Goal: Task Accomplishment & Management: Complete application form

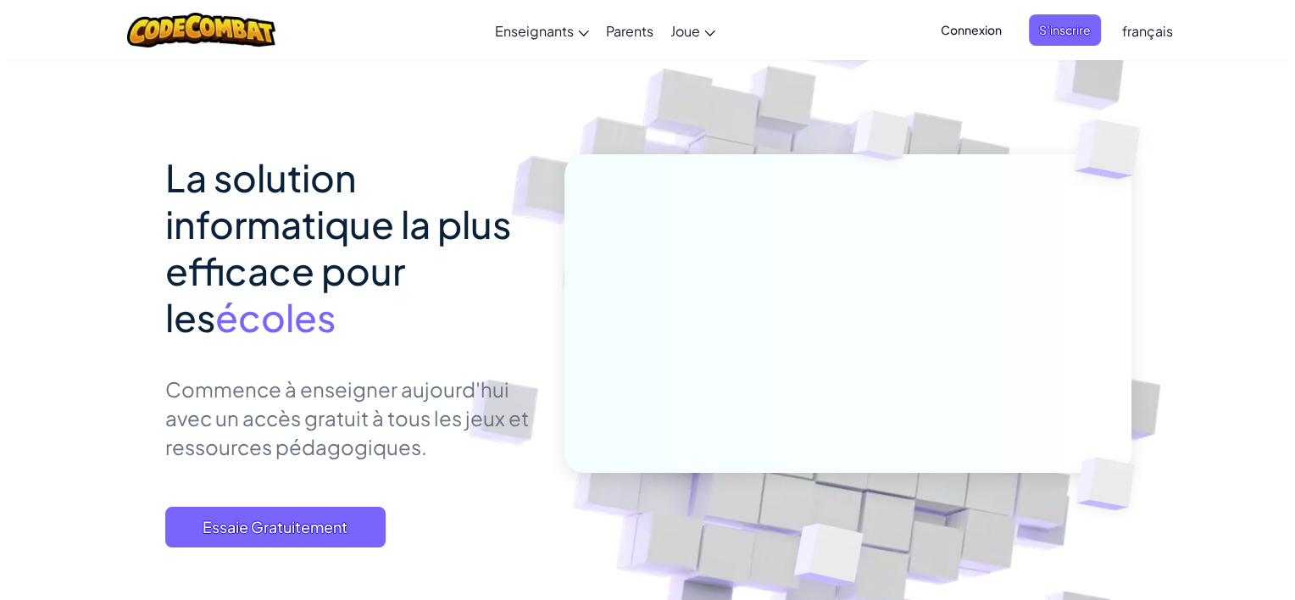
scroll to position [254, 0]
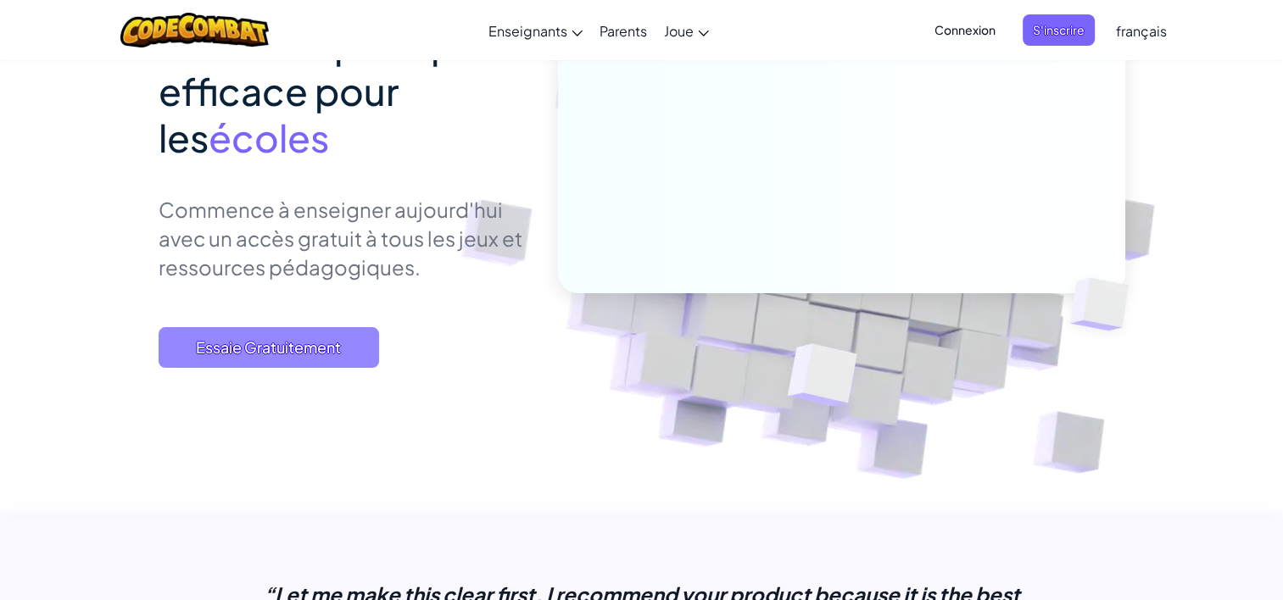
click at [362, 336] on span "Essaie Gratuitement" at bounding box center [269, 347] width 220 height 41
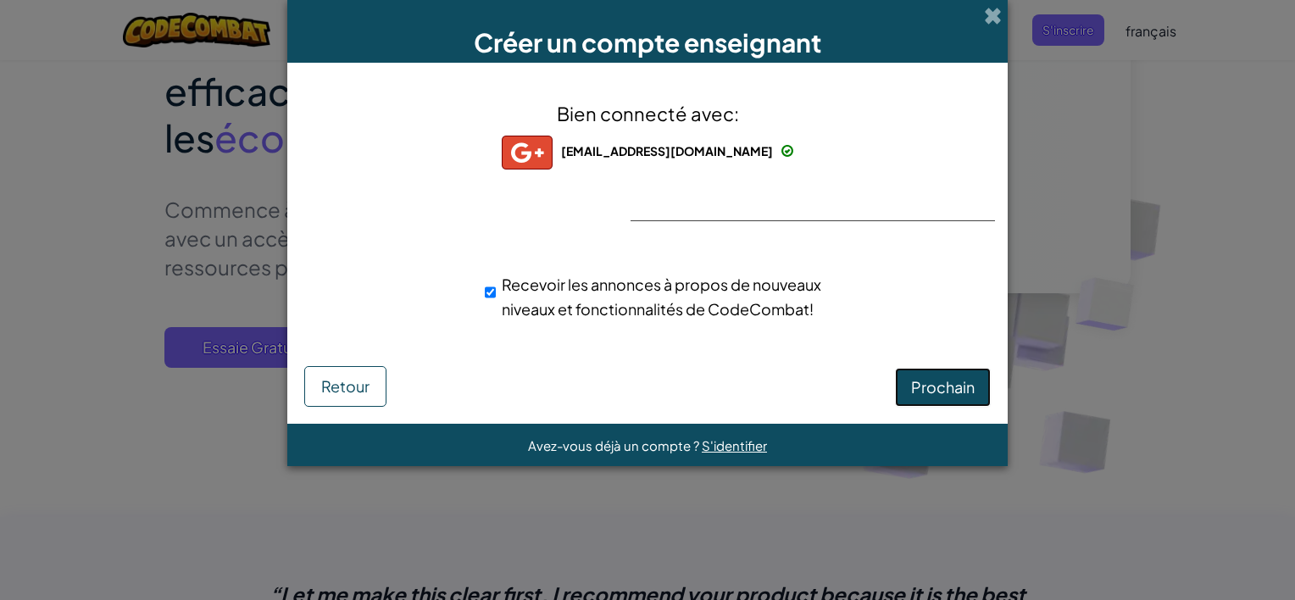
click at [922, 385] on span "Prochain" at bounding box center [943, 386] width 64 height 19
select select "[GEOGRAPHIC_DATA]"
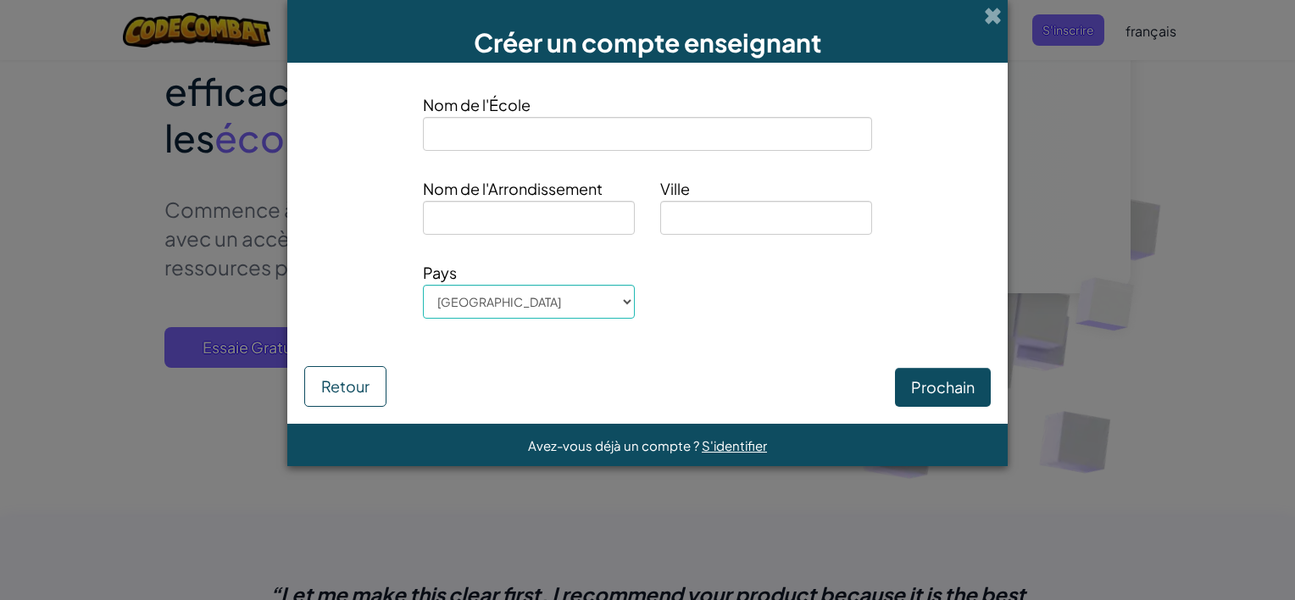
click at [664, 116] on div "Nom de l'École" at bounding box center [647, 121] width 449 height 58
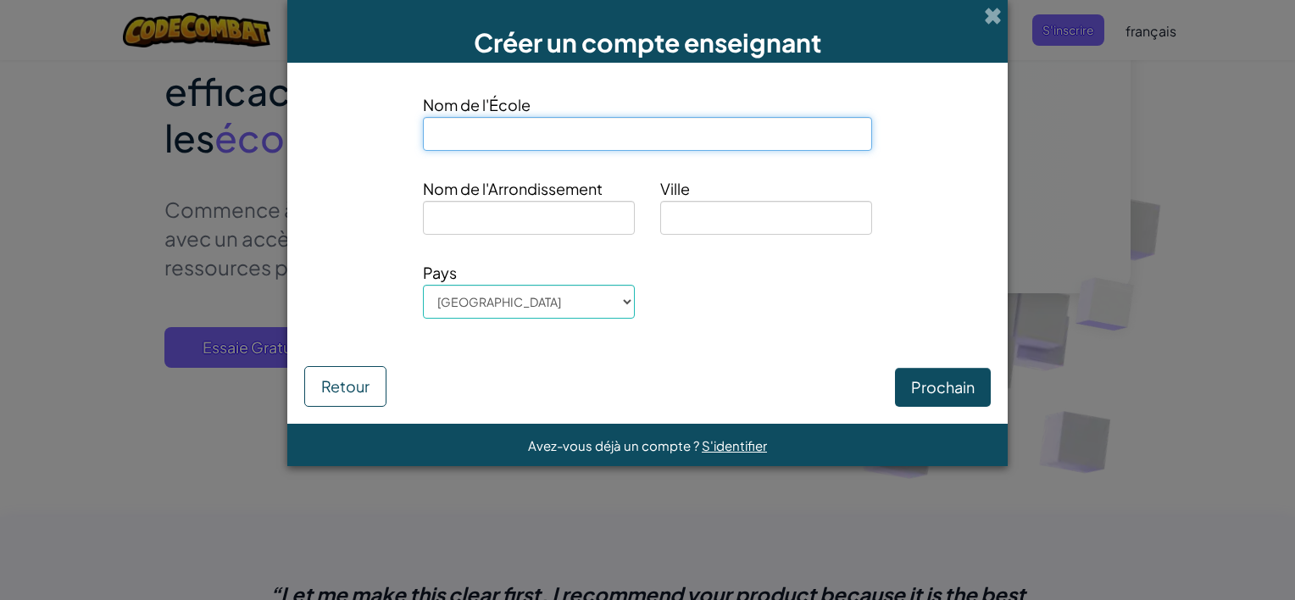
click at [668, 117] on input at bounding box center [647, 134] width 449 height 34
type input "f"
type input "[PERSON_NAME]"
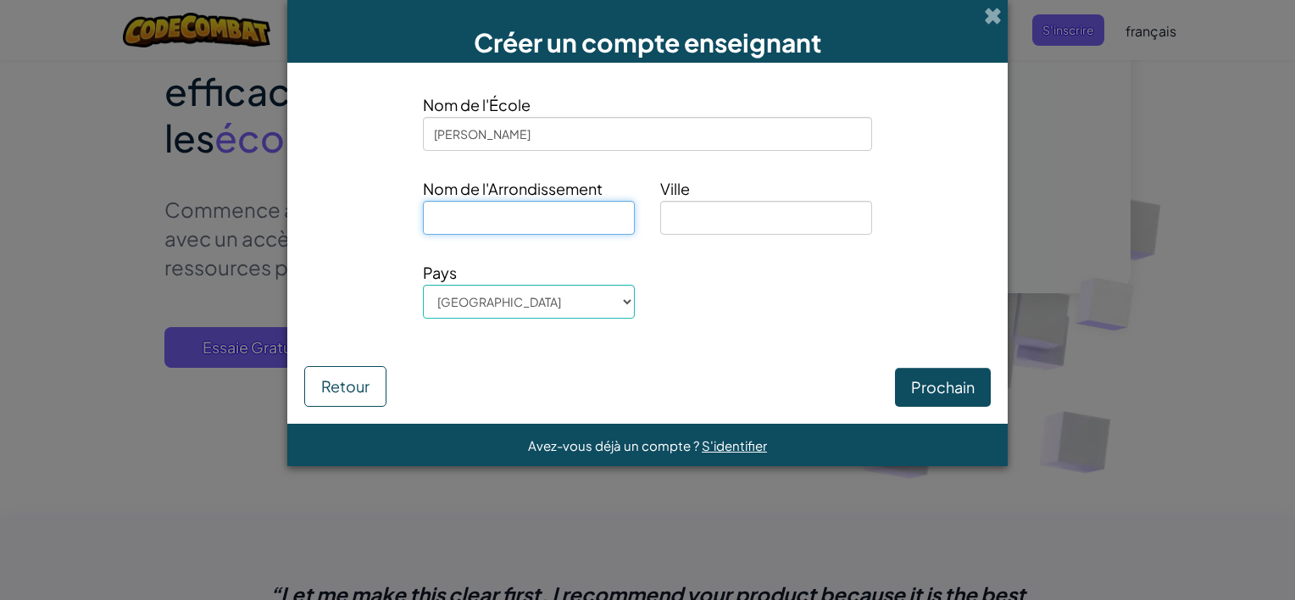
click at [553, 214] on input at bounding box center [529, 218] width 212 height 34
type input "life"
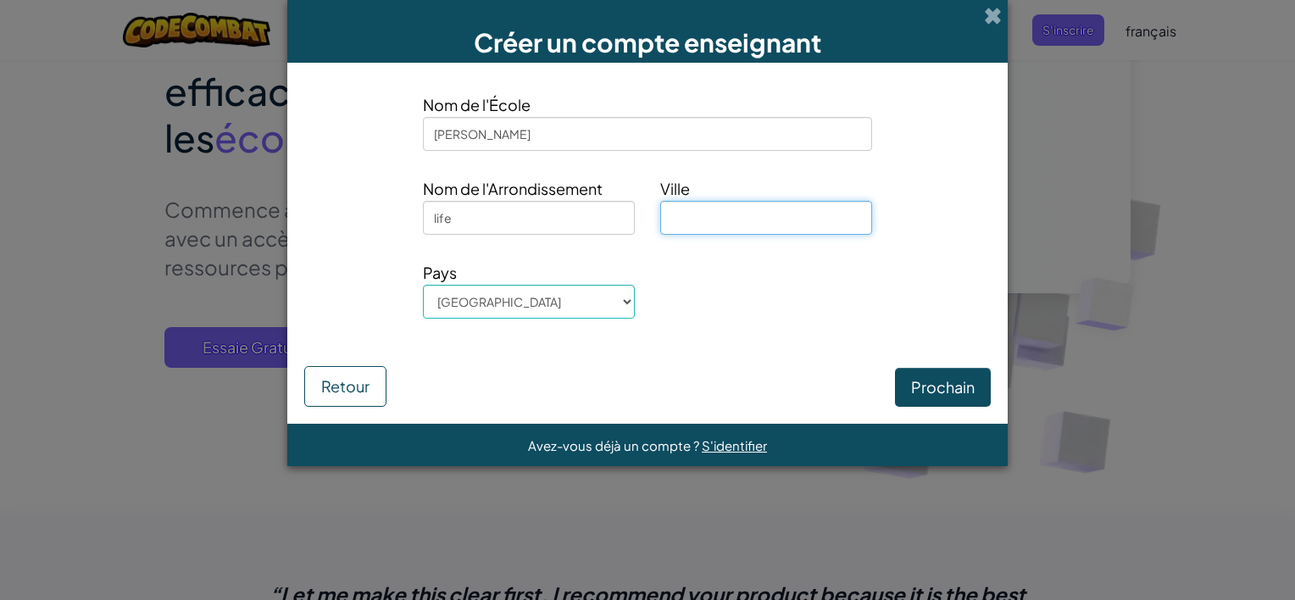
click at [723, 220] on input at bounding box center [766, 218] width 212 height 34
type input "bardo"
click at [970, 391] on button "Prochain" at bounding box center [943, 387] width 96 height 39
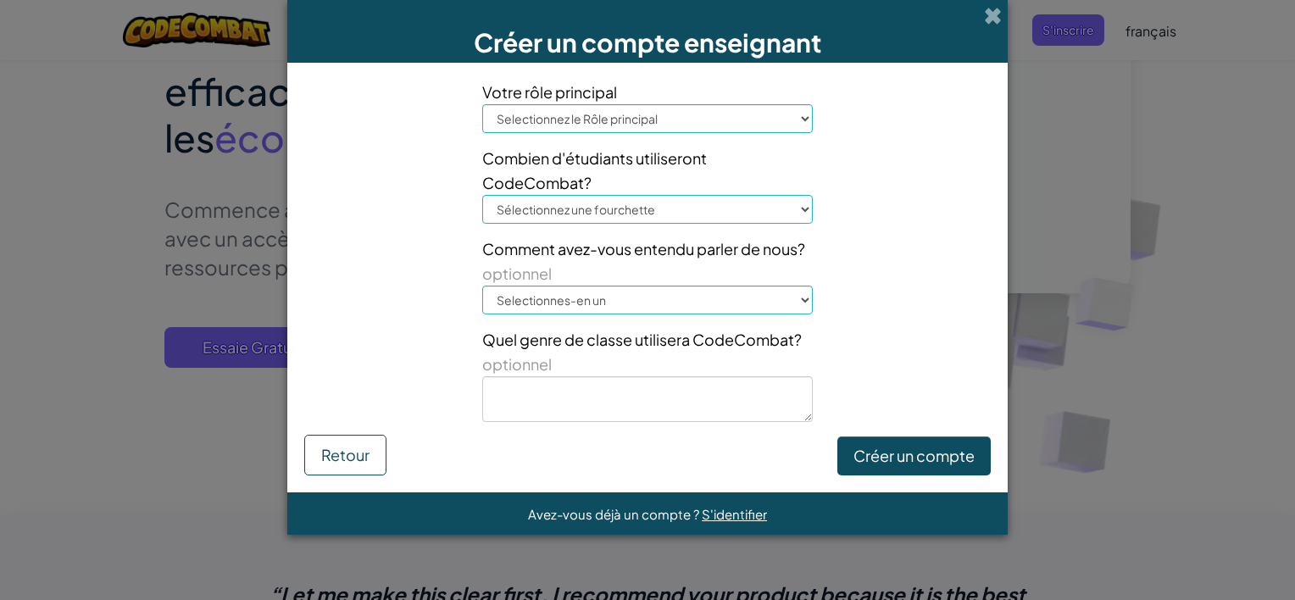
click at [636, 132] on select "Selectionnez le Rôle principal Principal Parent coordinateur Technologique Prof…" at bounding box center [647, 118] width 331 height 29
click at [663, 118] on select "Selectionnez le Rôle principal Principal Parent coordinateur Technologique Prof…" at bounding box center [647, 118] width 331 height 29
click at [664, 125] on select "Selectionnez le Rôle principal Principal Parent coordinateur Technologique Prof…" at bounding box center [647, 118] width 331 height 29
drag, startPoint x: 1157, startPoint y: 229, endPoint x: 873, endPoint y: 351, distance: 309.1
click at [1148, 234] on div "Créer un compte enseignant Votre rôle principal Selectionnez le Rôle principal …" at bounding box center [647, 300] width 1295 height 600
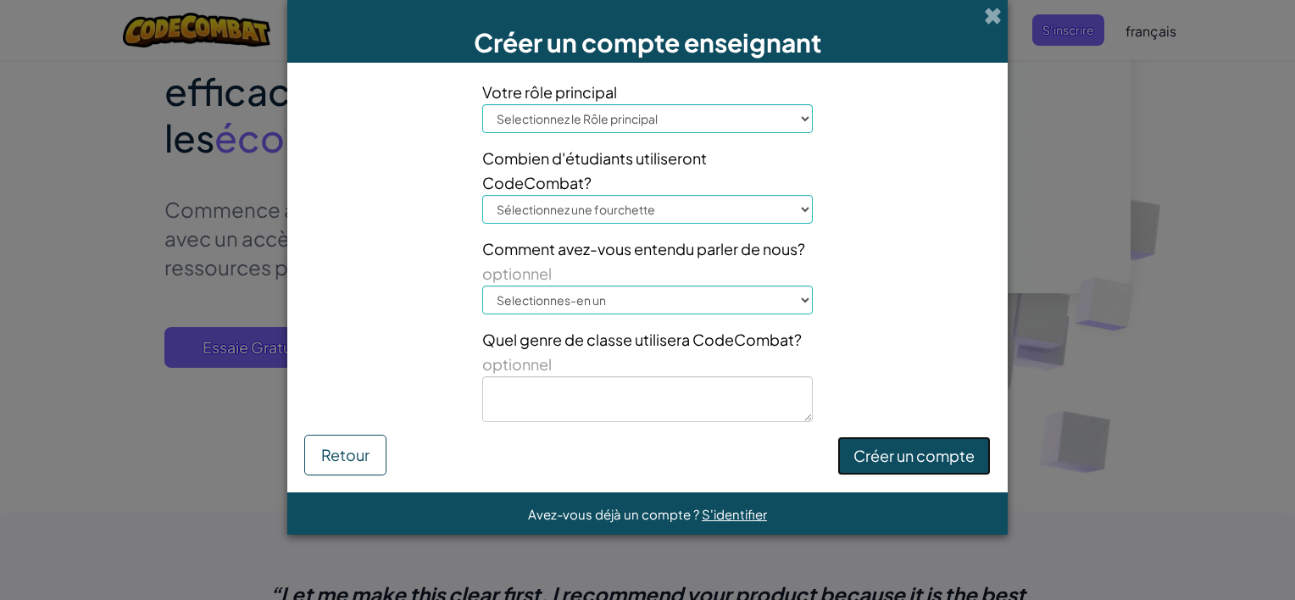
click at [894, 448] on button "Créer un compte" at bounding box center [914, 456] width 153 height 39
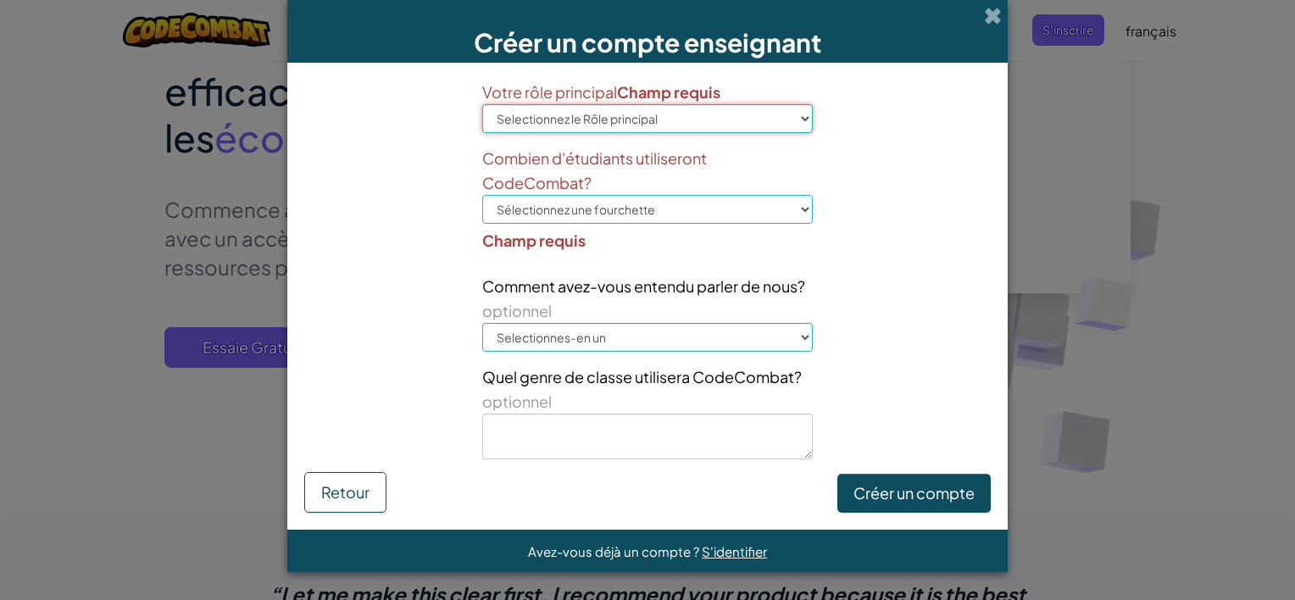
click at [670, 123] on select "Selectionnez le Rôle principal Principal Parent coordinateur Technologique Prof…" at bounding box center [647, 118] width 331 height 29
select select "Technology coordinator"
click at [482, 104] on select "Selectionnez le Rôle principal Principal Parent coordinateur Technologique Prof…" at bounding box center [647, 118] width 331 height 29
click at [625, 220] on select "Sélectionnez une fourchette 1-10 11-50 [PHONE_NUMBER] [PHONE_NUMBER] 1000+" at bounding box center [647, 209] width 331 height 29
click at [688, 203] on select "Sélectionnez une fourchette 1-10 11-50 [PHONE_NUMBER] [PHONE_NUMBER] 1000+" at bounding box center [647, 209] width 331 height 29
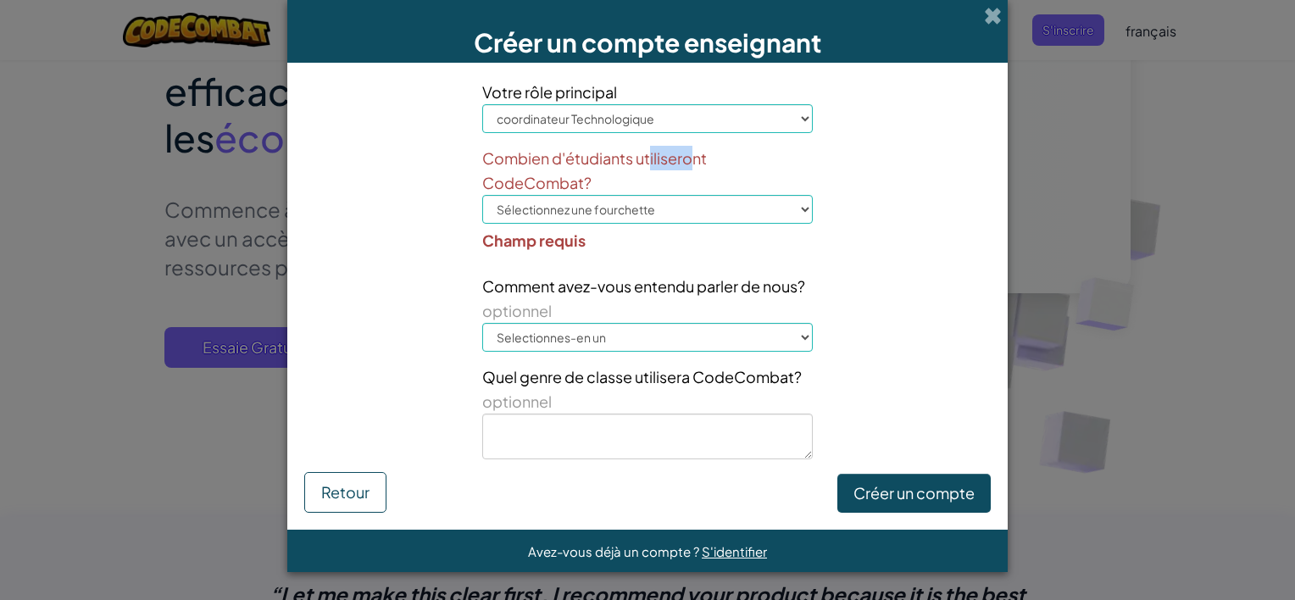
drag, startPoint x: 652, startPoint y: 164, endPoint x: 699, endPoint y: 153, distance: 47.7
click at [699, 153] on span "Combien d'étudiants utiliseront CodeCombat?" at bounding box center [647, 170] width 331 height 49
drag, startPoint x: 699, startPoint y: 153, endPoint x: 627, endPoint y: 221, distance: 98.3
click at [627, 221] on select "Sélectionnez une fourchette 1-10 11-50 [PHONE_NUMBER] [PHONE_NUMBER] 1000+" at bounding box center [647, 209] width 331 height 29
select select "1-10"
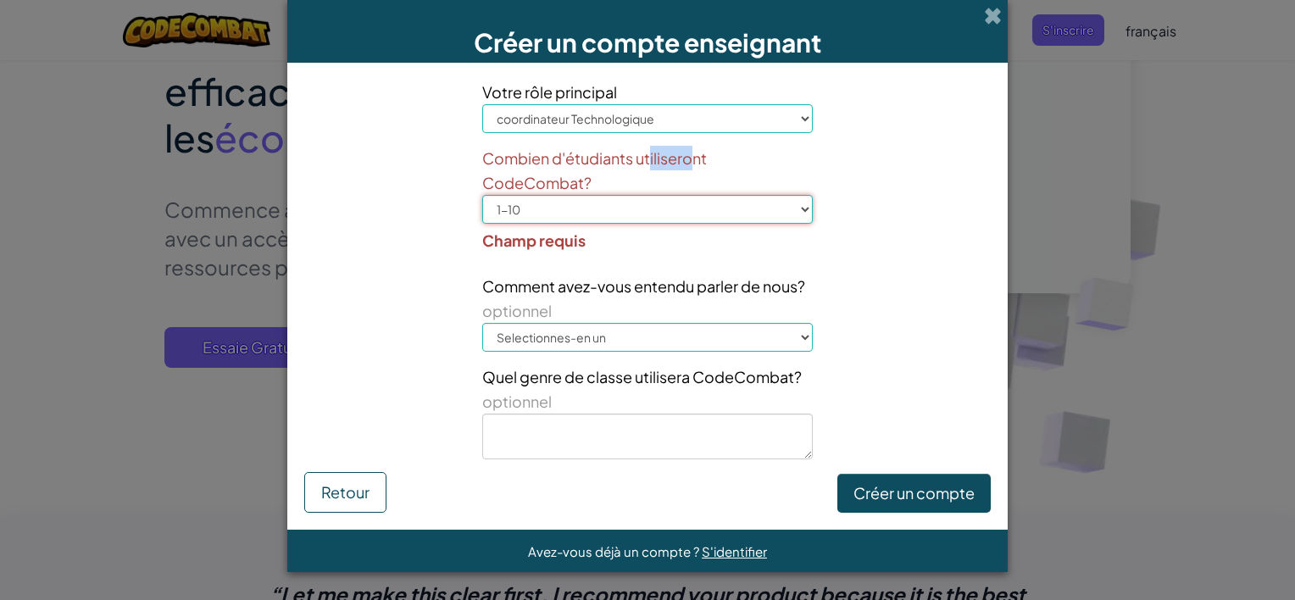
click at [482, 195] on select "Sélectionnez une fourchette 1-10 11-50 [PHONE_NUMBER] [PHONE_NUMBER] 1000+" at bounding box center [647, 209] width 331 height 29
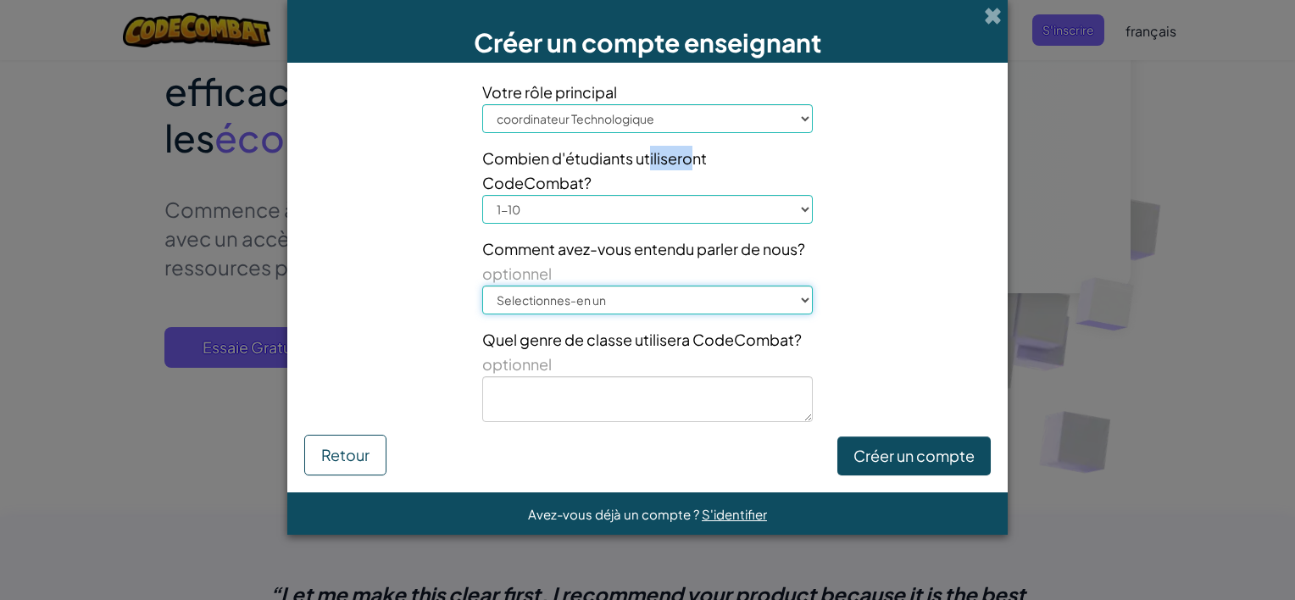
click at [707, 304] on select "Selectionnes-en un Conférence (ex. ISTE) [DOMAIN_NAME][URL] de Code Un professe…" at bounding box center [647, 300] width 331 height 29
select select "[DOMAIN_NAME][URL] of Code"
click at [482, 286] on select "Selectionnes-en un Conférence (ex. ISTE) [DOMAIN_NAME][URL] de Code Un professe…" at bounding box center [647, 300] width 331 height 29
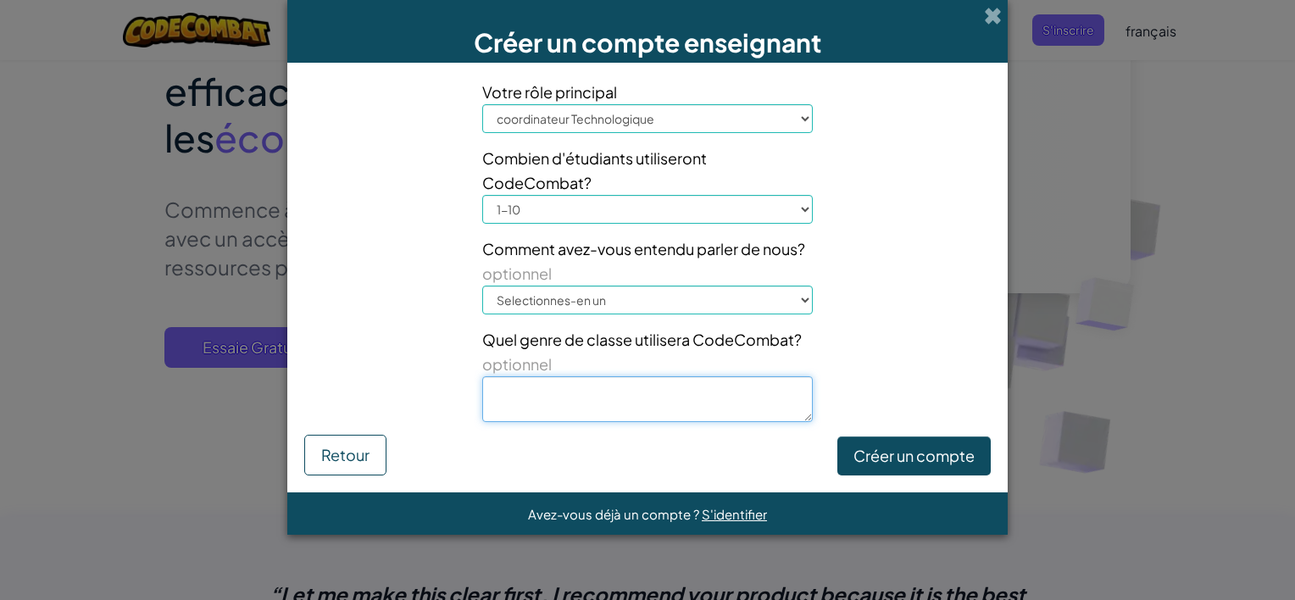
click at [711, 413] on textarea at bounding box center [647, 399] width 331 height 46
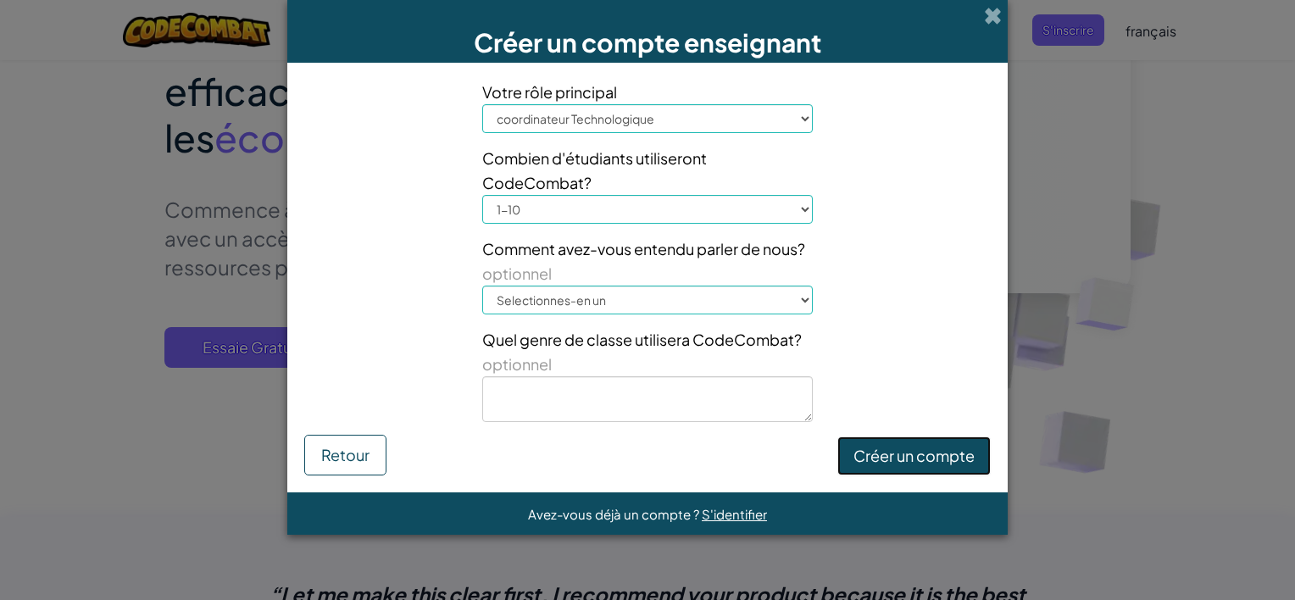
click at [980, 452] on button "Créer un compte" at bounding box center [914, 456] width 153 height 39
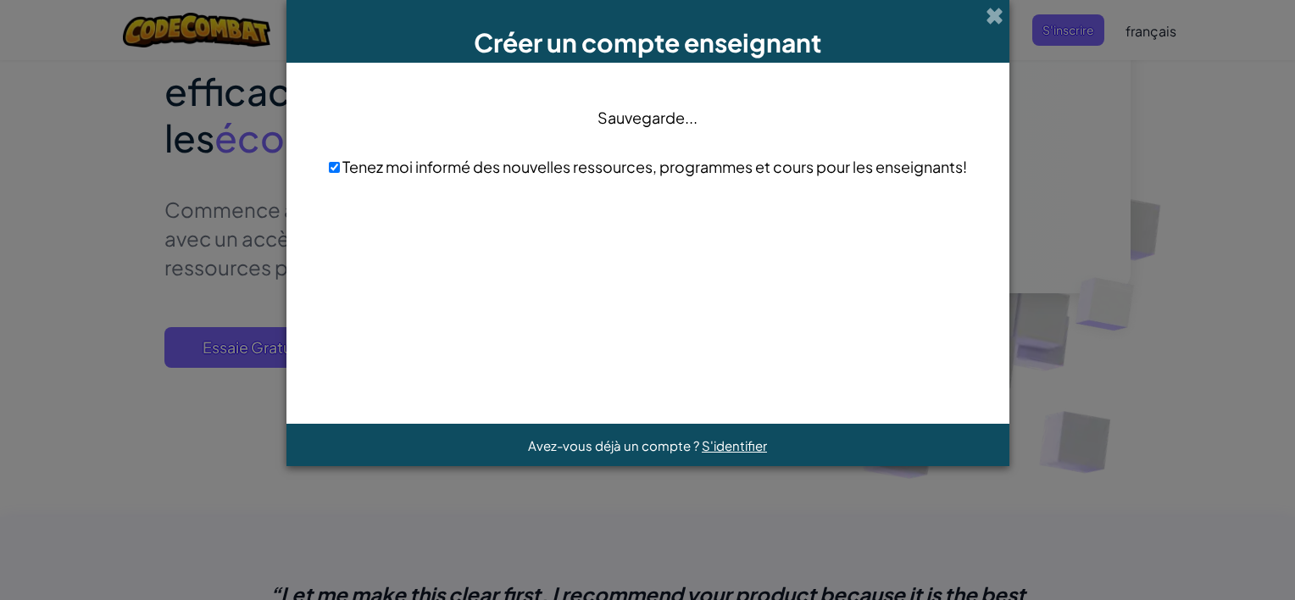
scroll to position [0, 0]
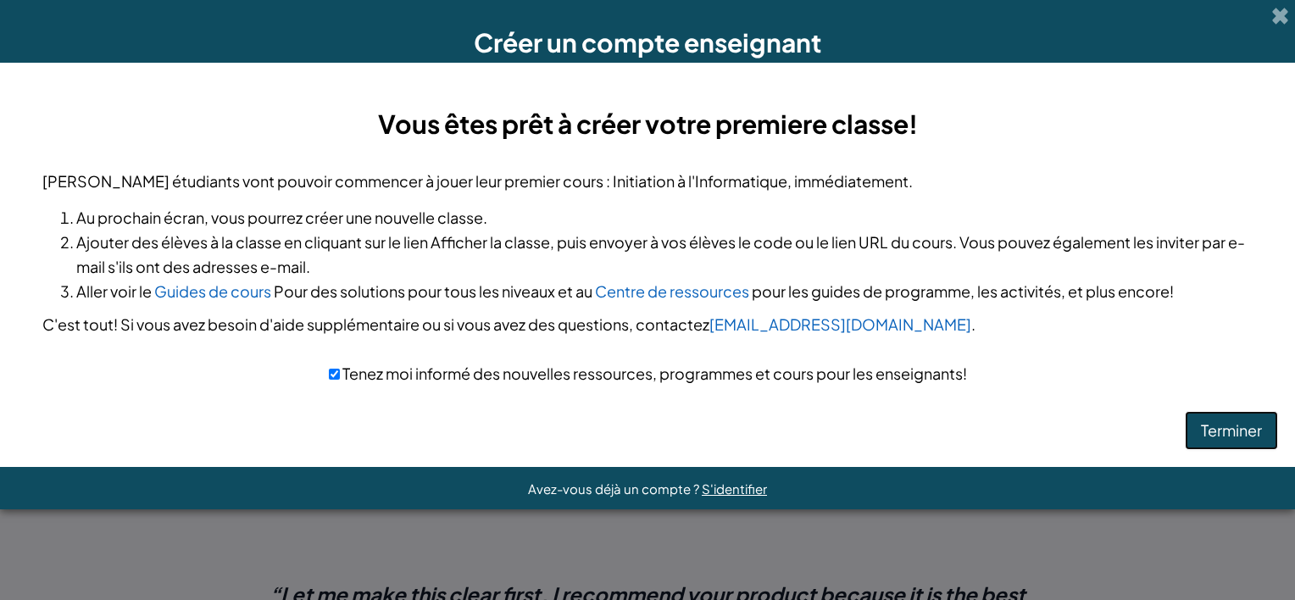
click at [1252, 435] on button "Terminer" at bounding box center [1231, 430] width 93 height 39
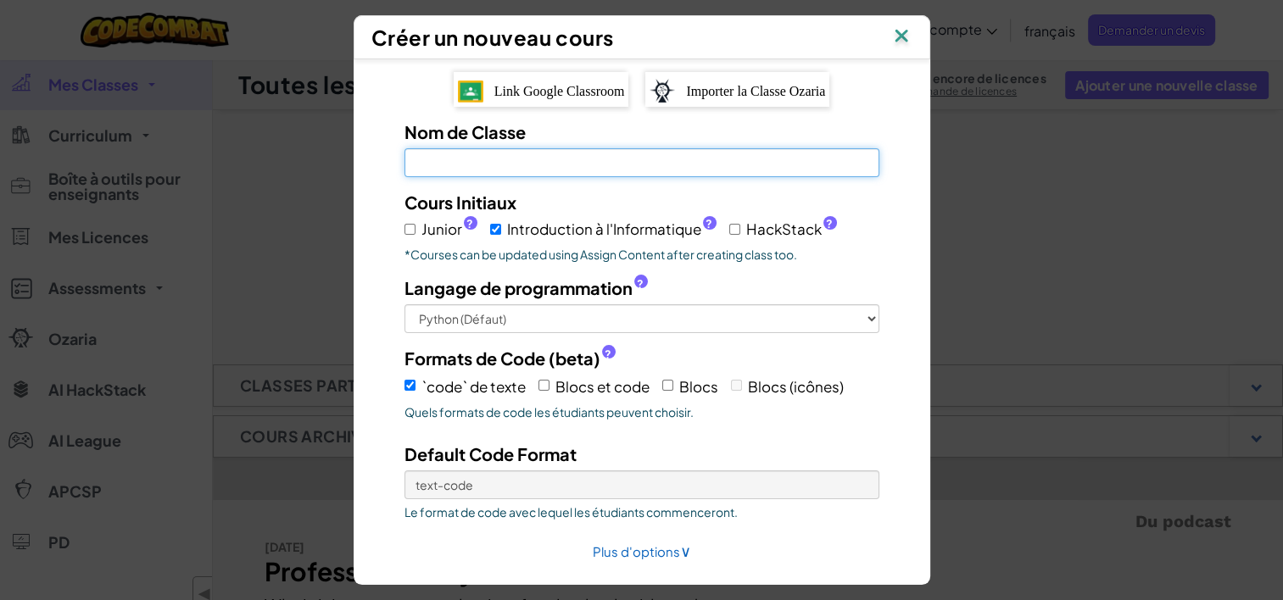
click at [556, 166] on input "Nom de Classe Champ requis" at bounding box center [641, 162] width 475 height 29
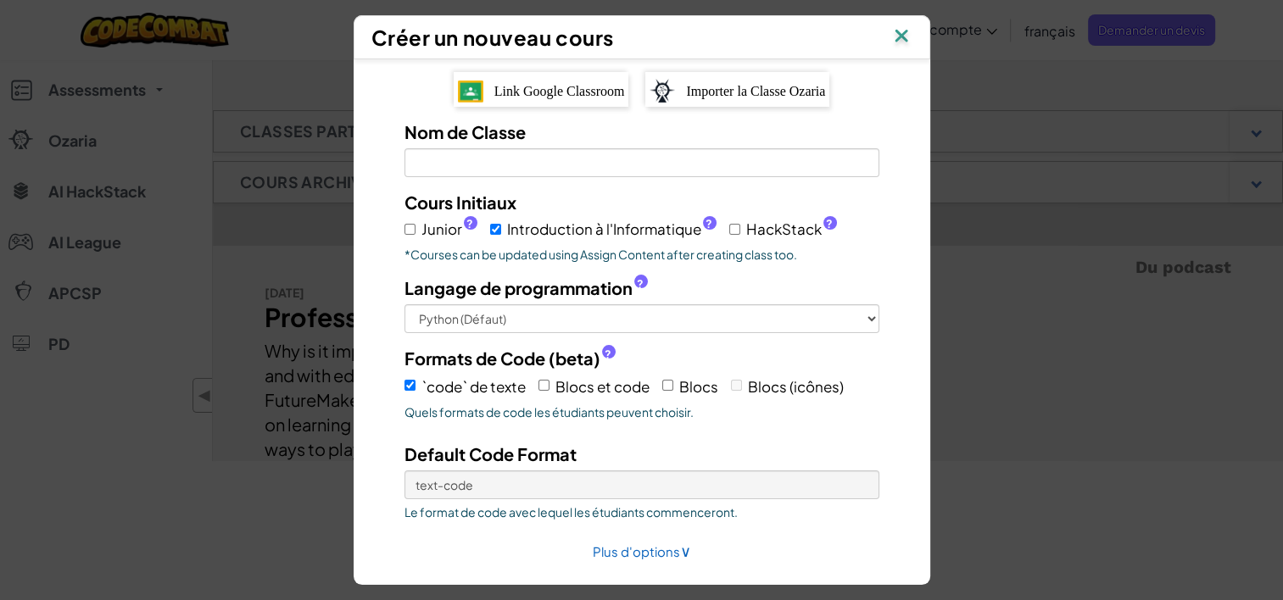
click at [674, 572] on div at bounding box center [642, 576] width 577 height 17
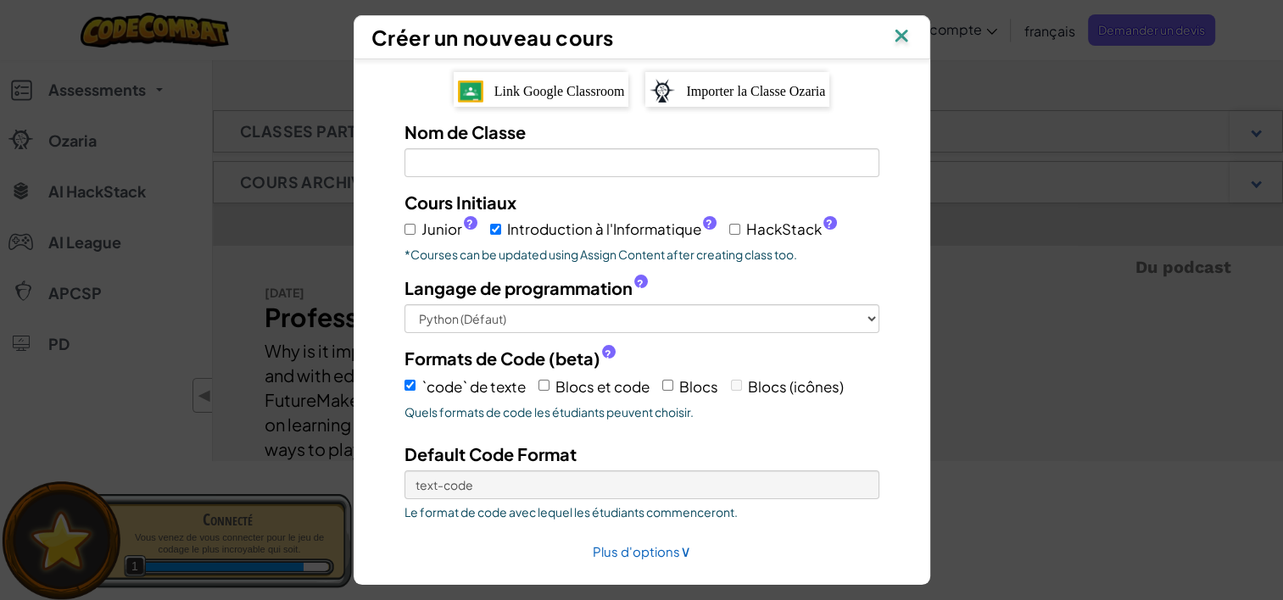
click at [897, 43] on img at bounding box center [901, 37] width 22 height 25
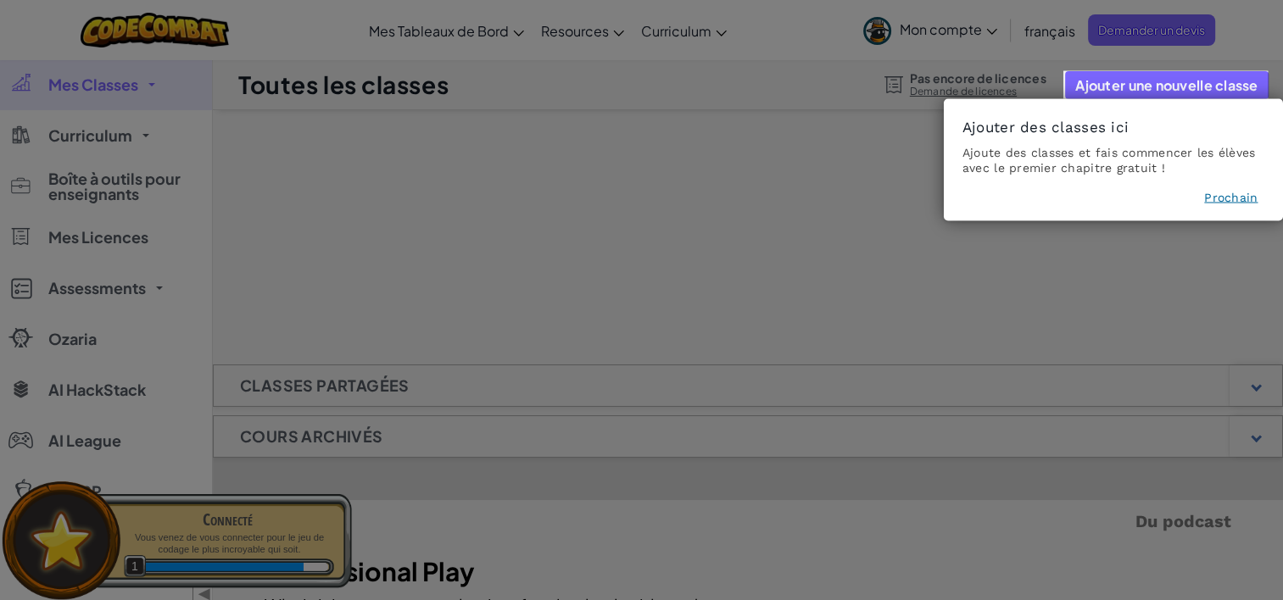
click at [1236, 192] on button "Prochain" at bounding box center [1230, 197] width 53 height 17
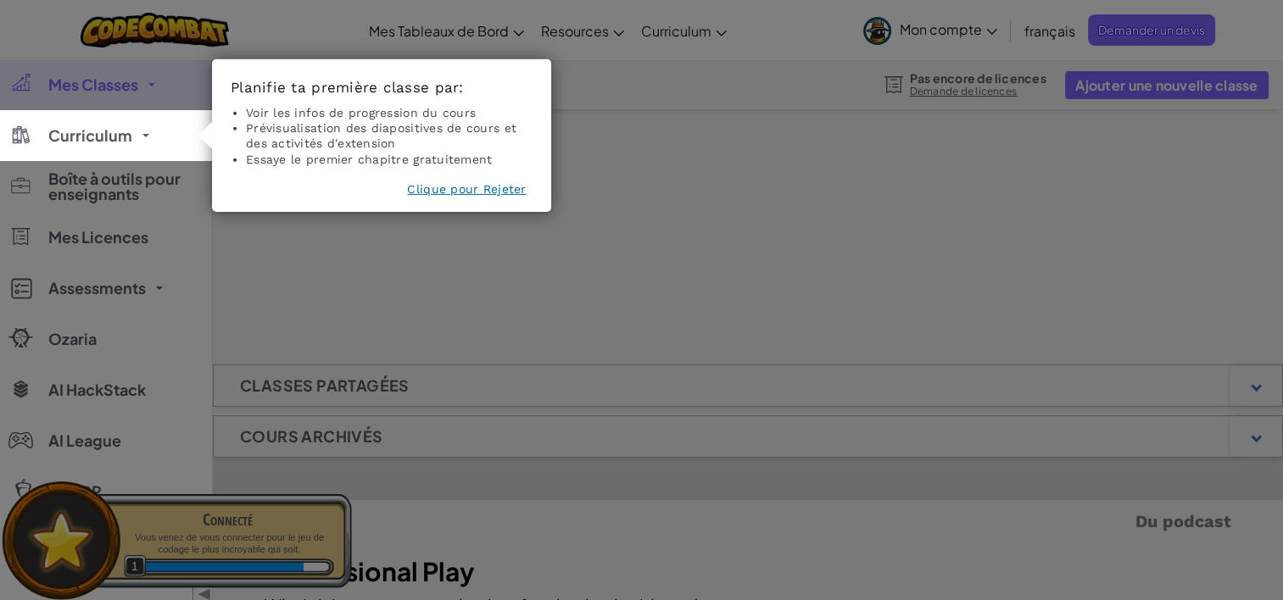
click at [508, 193] on button "Clique pour Rejeter" at bounding box center [466, 189] width 119 height 17
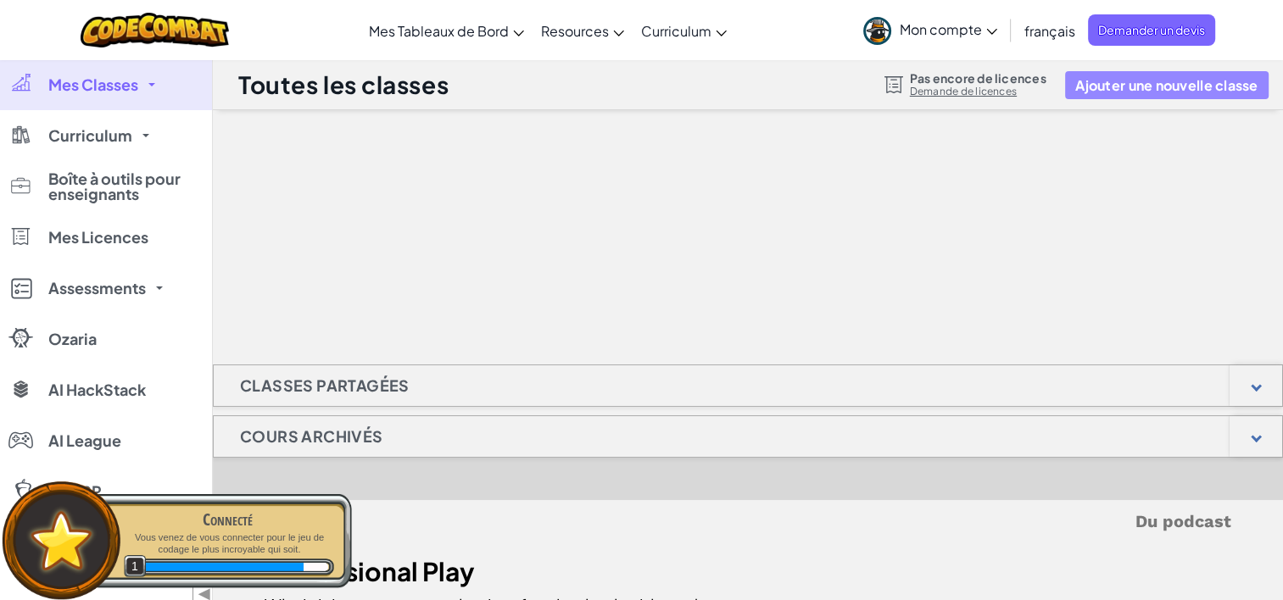
click at [1167, 92] on button "Ajouter une nouvelle classe" at bounding box center [1166, 85] width 203 height 28
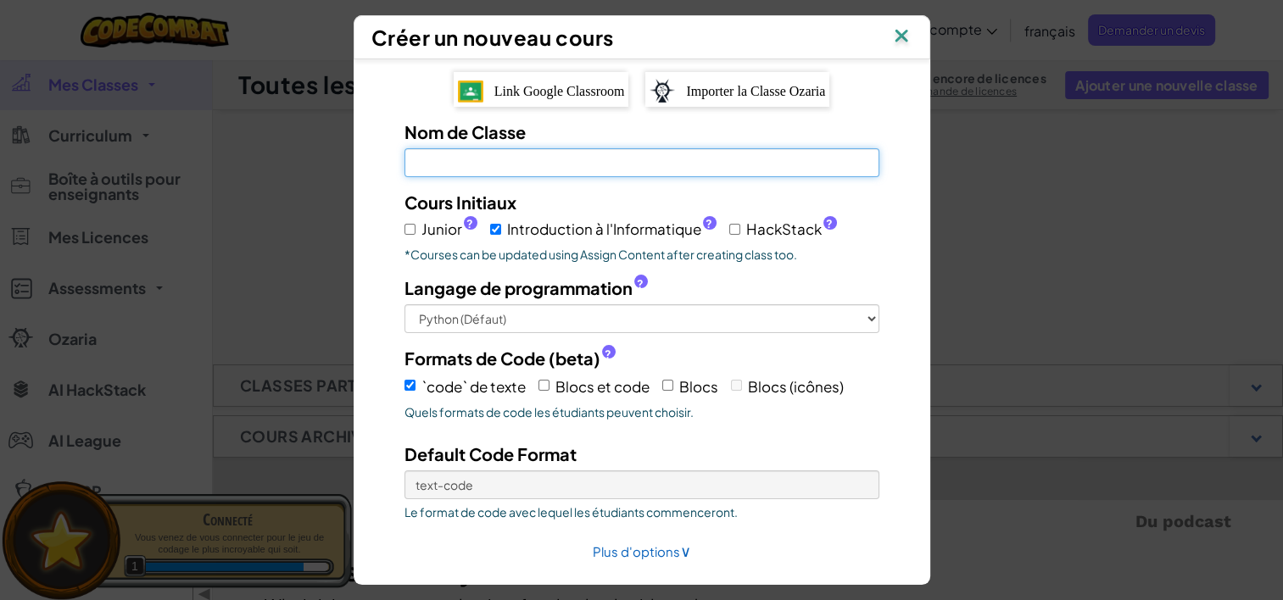
click at [714, 166] on input "Nom de Classe Champ requis" at bounding box center [641, 162] width 475 height 29
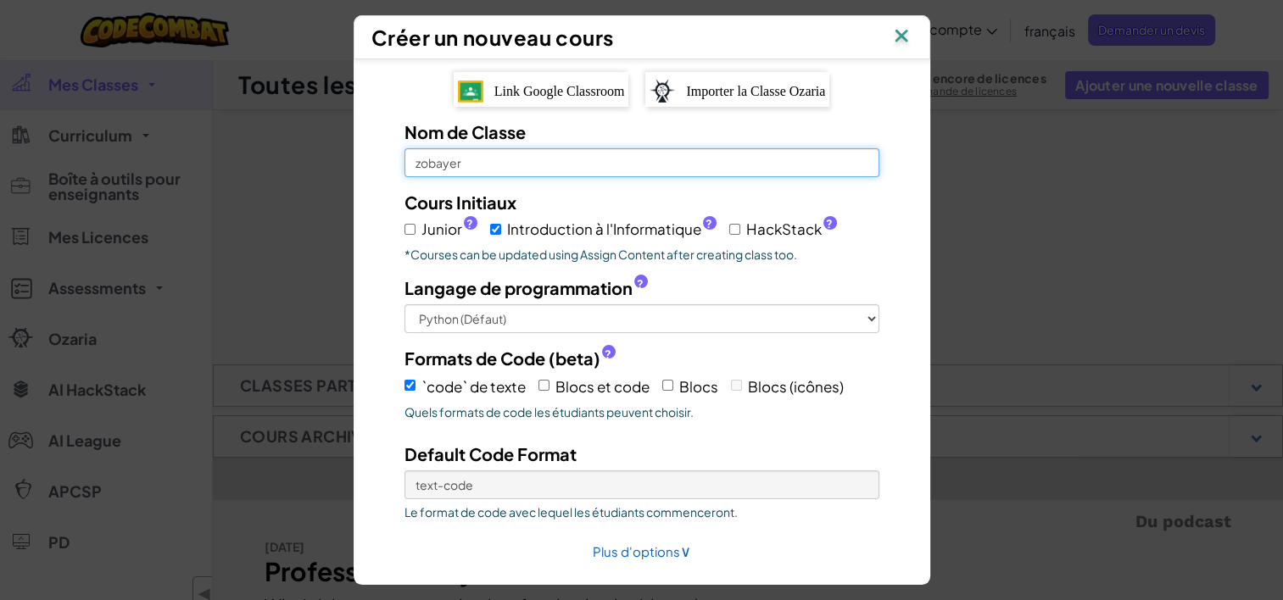
type input "zobayer"
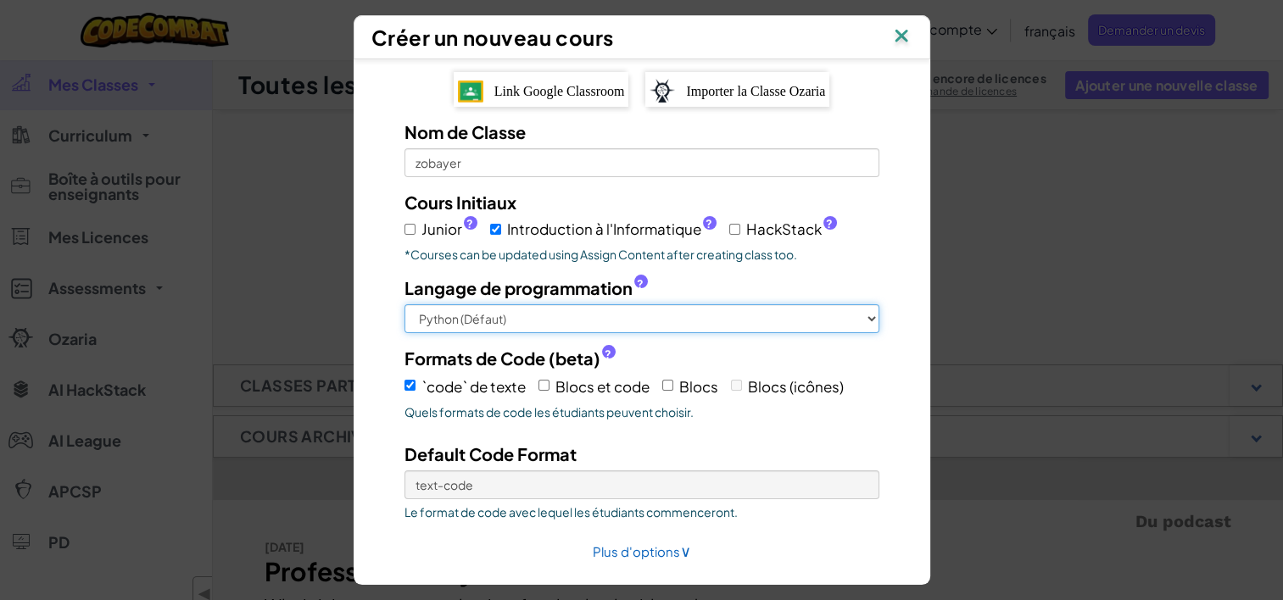
click at [538, 326] on select "Python (Défaut) JavaScript C++ Java (Expérimental)" at bounding box center [641, 318] width 475 height 29
click at [404, 304] on select "Python (Défaut) JavaScript C++ Java (Expérimental)" at bounding box center [641, 318] width 475 height 29
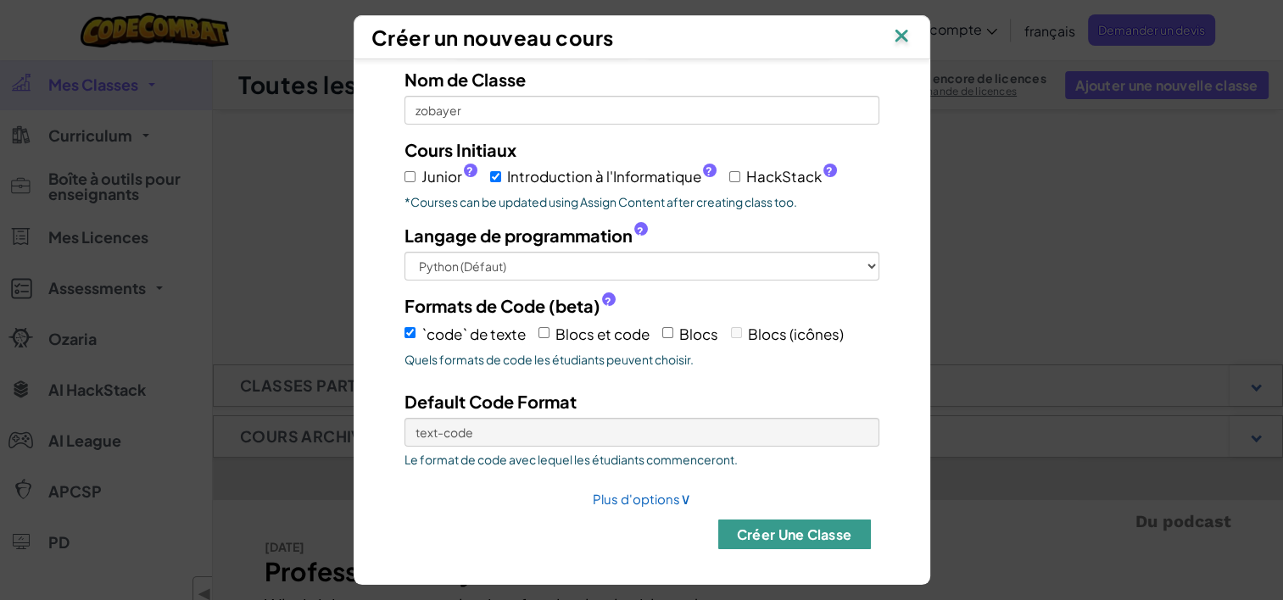
click at [754, 534] on button "Créer une Classe" at bounding box center [794, 535] width 153 height 30
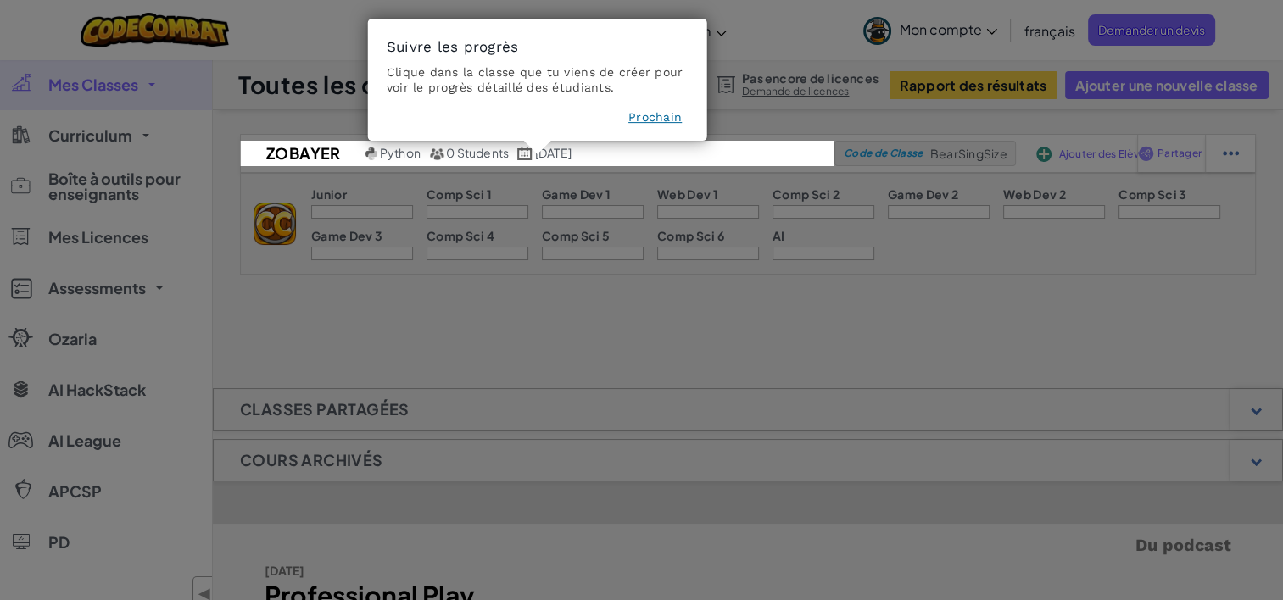
click at [485, 201] on icon at bounding box center [647, 300] width 1295 height 600
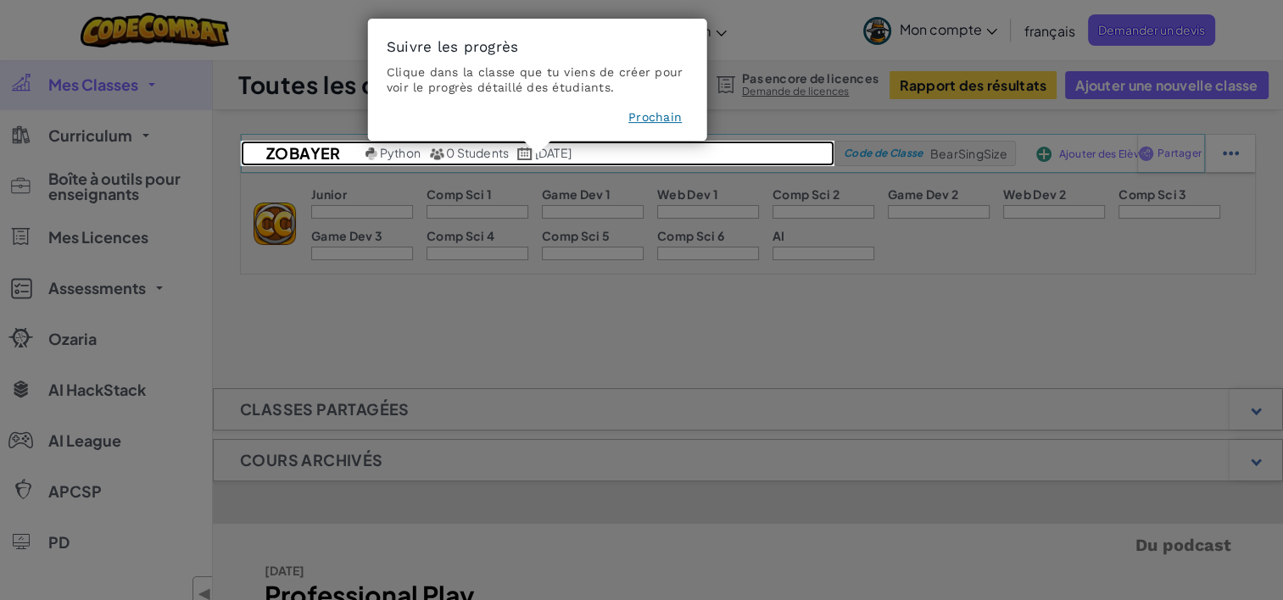
click at [410, 164] on link "zobayer Python 0 Students août 25, 2025" at bounding box center [537, 153] width 593 height 25
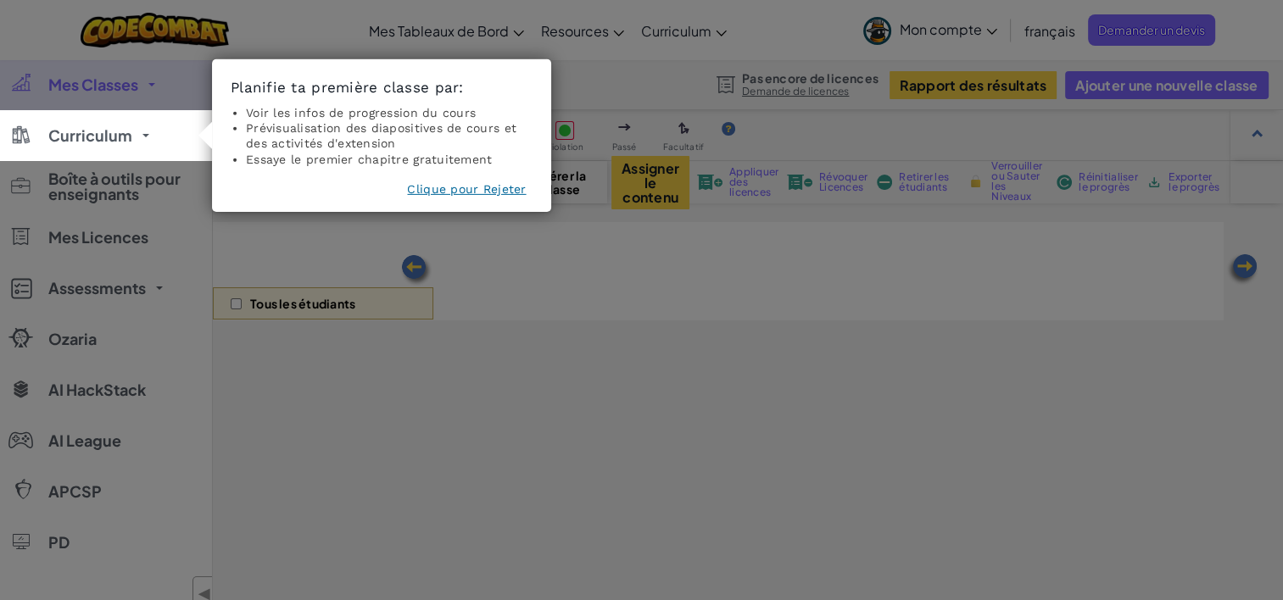
select select "560f1a9f22961295f9427742"
click at [460, 185] on button "Clique pour Rejeter" at bounding box center [466, 189] width 119 height 17
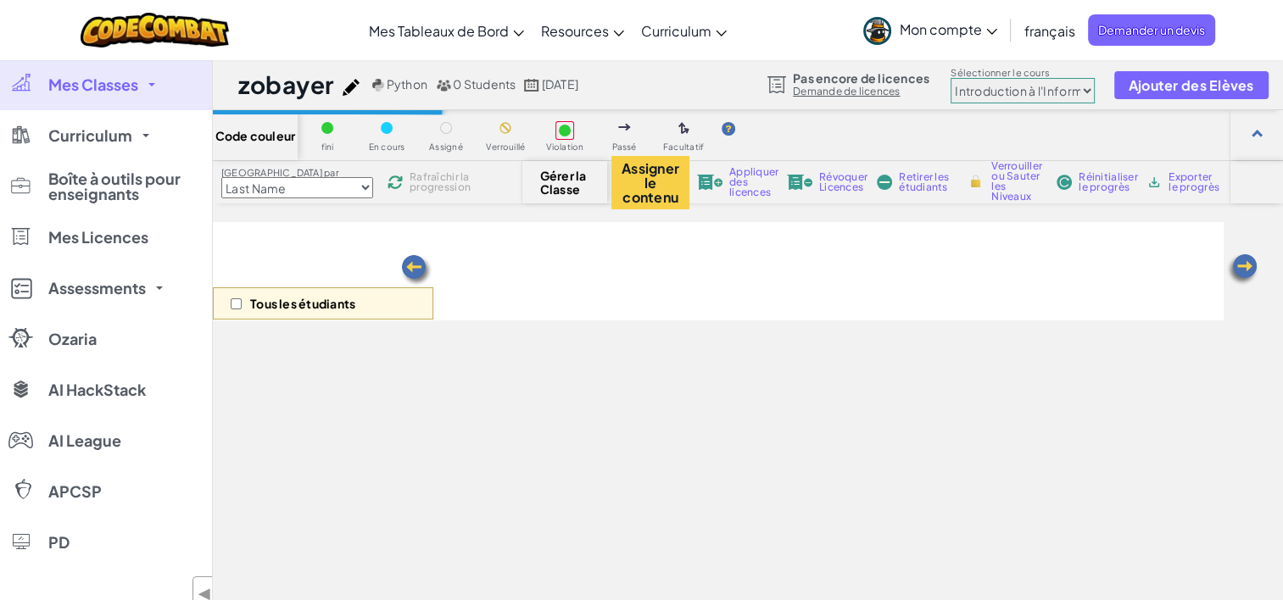
click at [317, 298] on p "Tous les étudiants" at bounding box center [302, 304] width 105 height 14
